Goal: Task Accomplishment & Management: Use online tool/utility

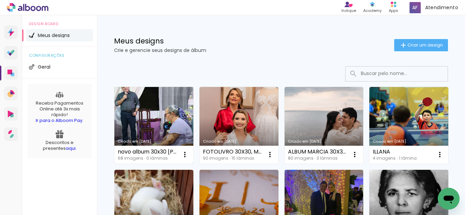
click at [147, 150] on div "novo album 30x30 [PERSON_NAME]" at bounding box center [148, 151] width 60 height 5
click at [147, 103] on link "Criado em [DATE]" at bounding box center [153, 125] width 79 height 77
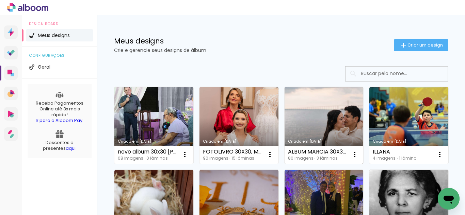
click at [326, 128] on link "Criado em [DATE]" at bounding box center [323, 125] width 79 height 77
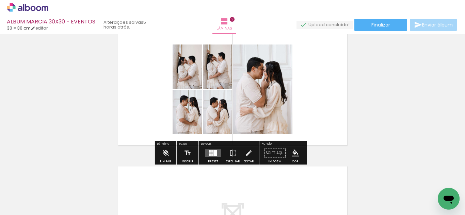
scroll to position [306, 0]
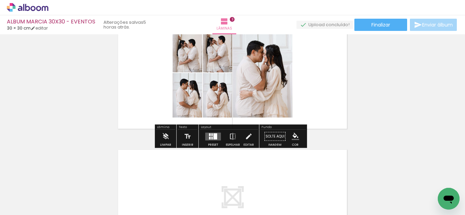
click at [206, 136] on quentale-layouter at bounding box center [213, 137] width 16 height 8
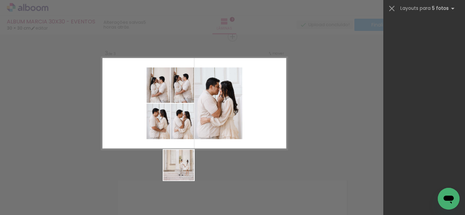
scroll to position [0, 0]
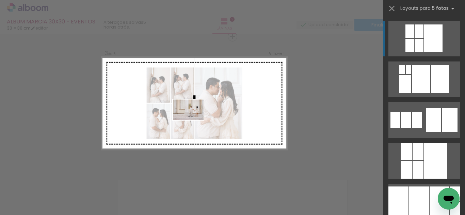
drag, startPoint x: 175, startPoint y: 198, endPoint x: 193, endPoint y: 119, distance: 81.6
click at [193, 119] on quentale-workspace at bounding box center [232, 107] width 465 height 215
drag, startPoint x: 183, startPoint y: 189, endPoint x: 205, endPoint y: 108, distance: 83.6
click at [205, 108] on quentale-workspace at bounding box center [232, 107] width 465 height 215
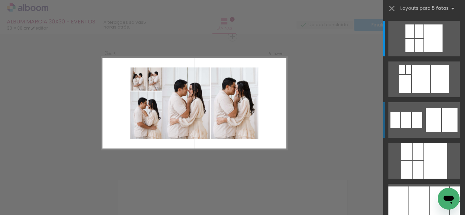
click at [339, 106] on div "Confirmar Cancelar" at bounding box center [232, 34] width 465 height 550
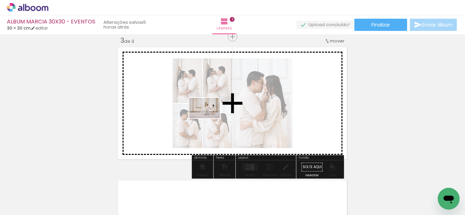
drag, startPoint x: 178, startPoint y: 197, endPoint x: 209, endPoint y: 118, distance: 84.2
click at [209, 118] on quentale-workspace at bounding box center [232, 107] width 465 height 215
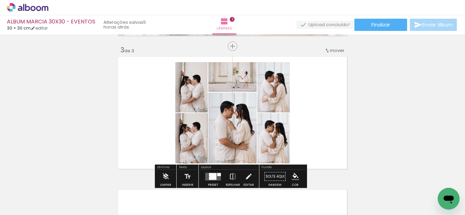
scroll to position [282, 0]
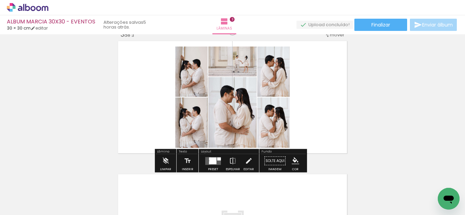
click at [210, 163] on div at bounding box center [212, 161] width 7 height 6
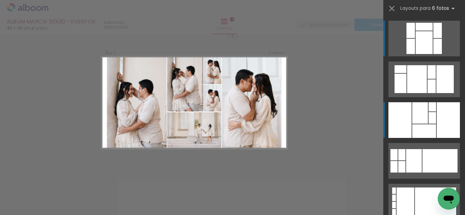
scroll to position [275, 0]
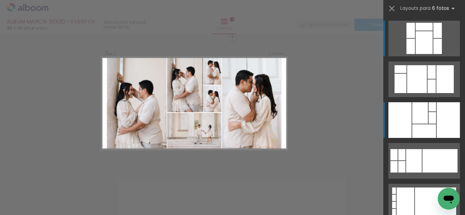
click at [418, 117] on div at bounding box center [420, 112] width 16 height 21
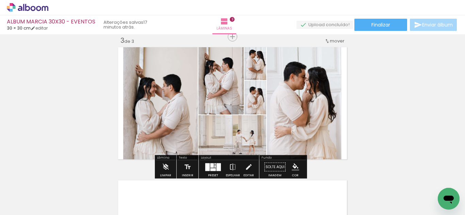
click at [413, 115] on div "Inserir lâmina 1 de 3 Inserir lâmina 2 de 3 Inserir lâmina 3 de 3 O Designbox p…" at bounding box center [232, 28] width 465 height 534
click at [246, 167] on iron-icon at bounding box center [248, 168] width 7 height 14
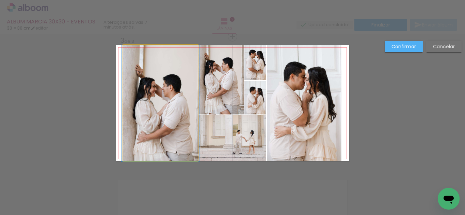
click at [158, 135] on quentale-photo at bounding box center [160, 103] width 74 height 116
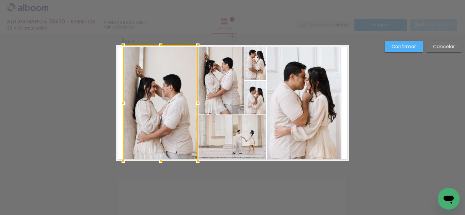
click at [436, 51] on paper-button "Cancelar" at bounding box center [443, 47] width 35 height 12
